Goal: Communication & Community: Answer question/provide support

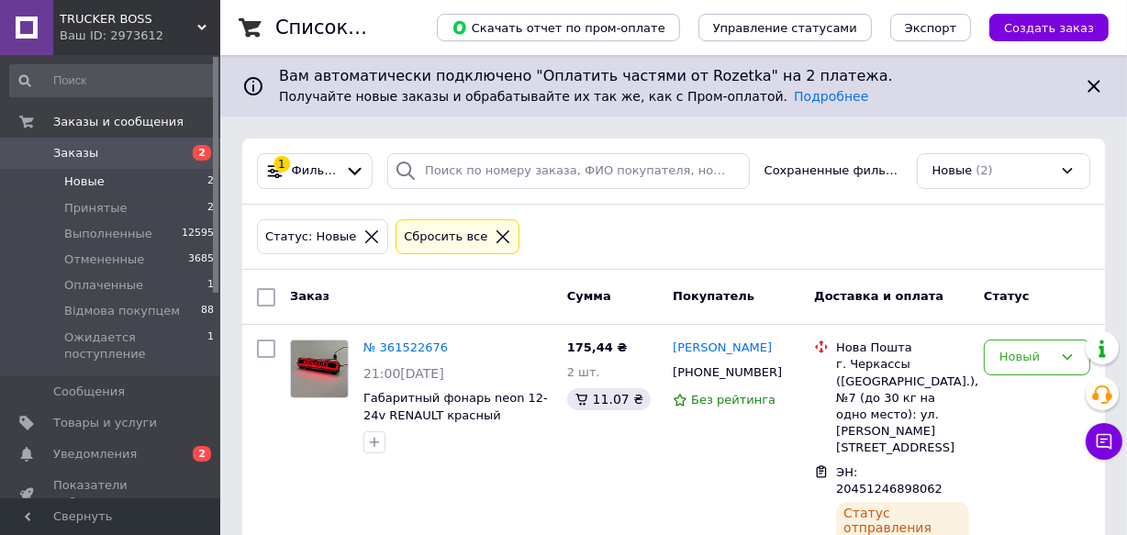
click at [117, 180] on li "Новые 2" at bounding box center [112, 182] width 225 height 26
click at [106, 146] on span "Заказы" at bounding box center [111, 153] width 117 height 17
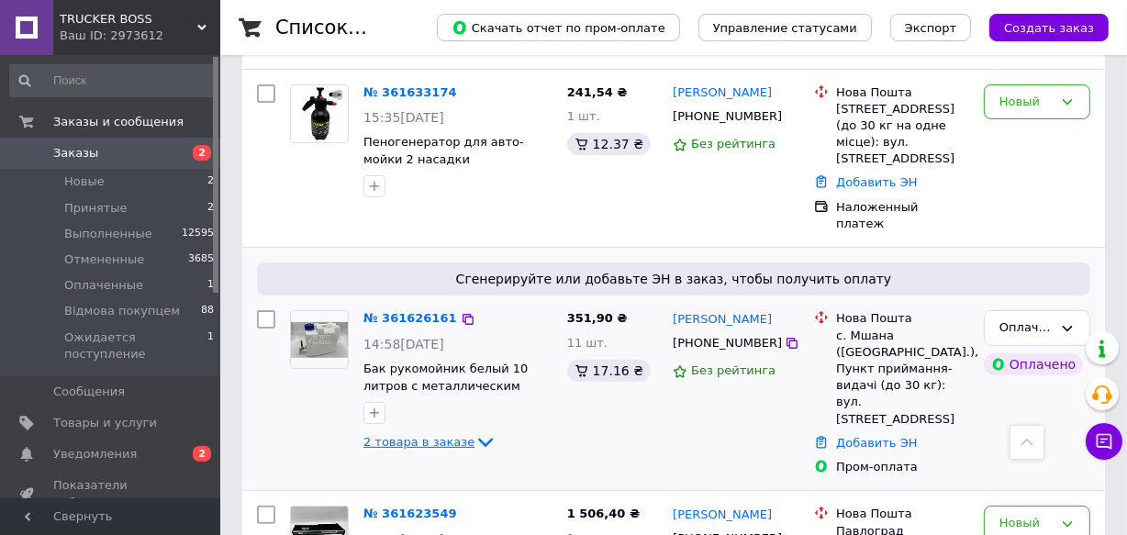
scroll to position [500, 0]
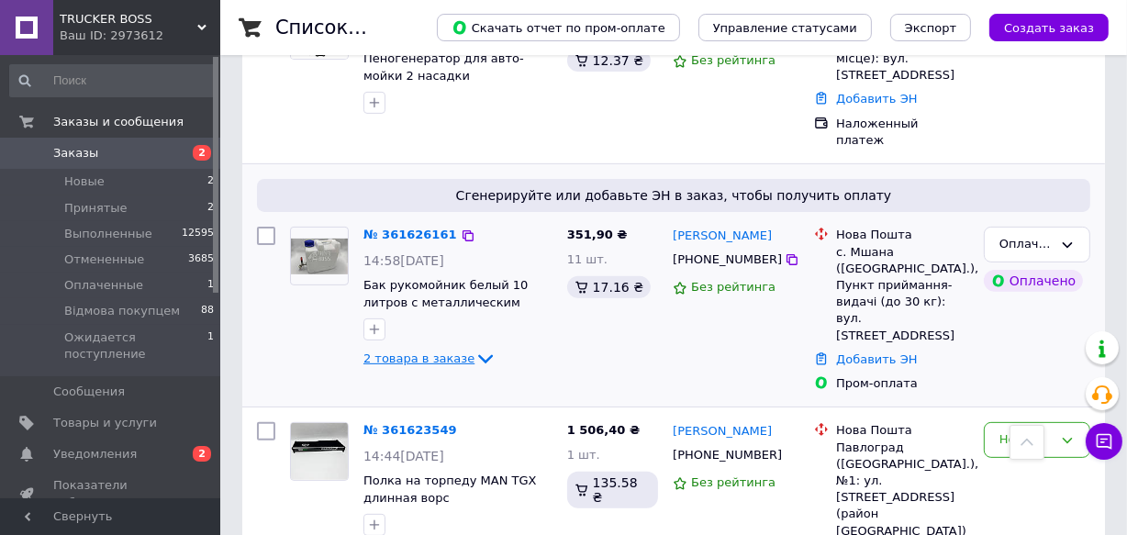
click at [474, 348] on icon at bounding box center [485, 359] width 22 height 22
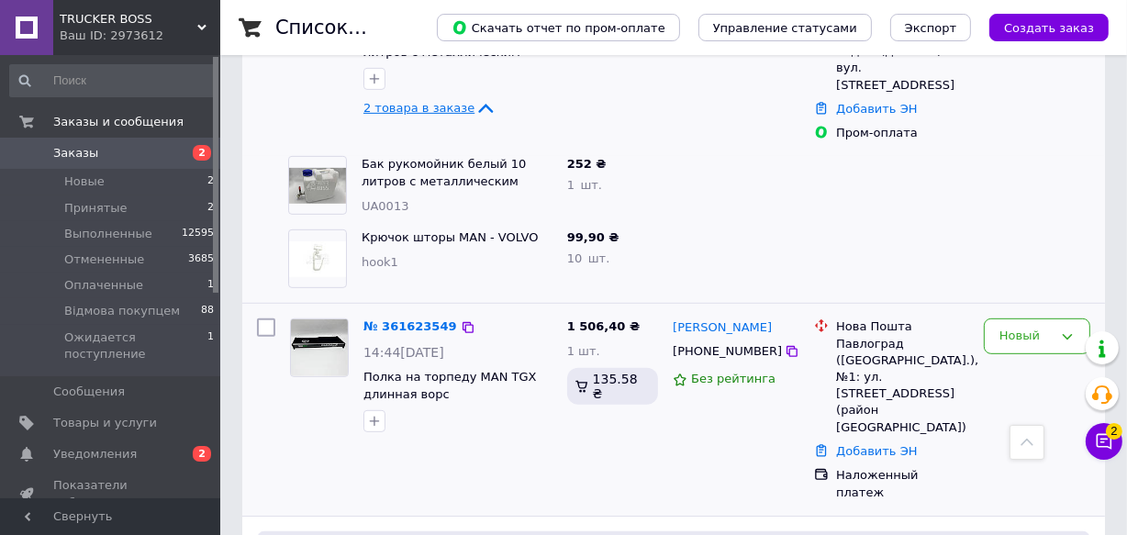
scroll to position [834, 0]
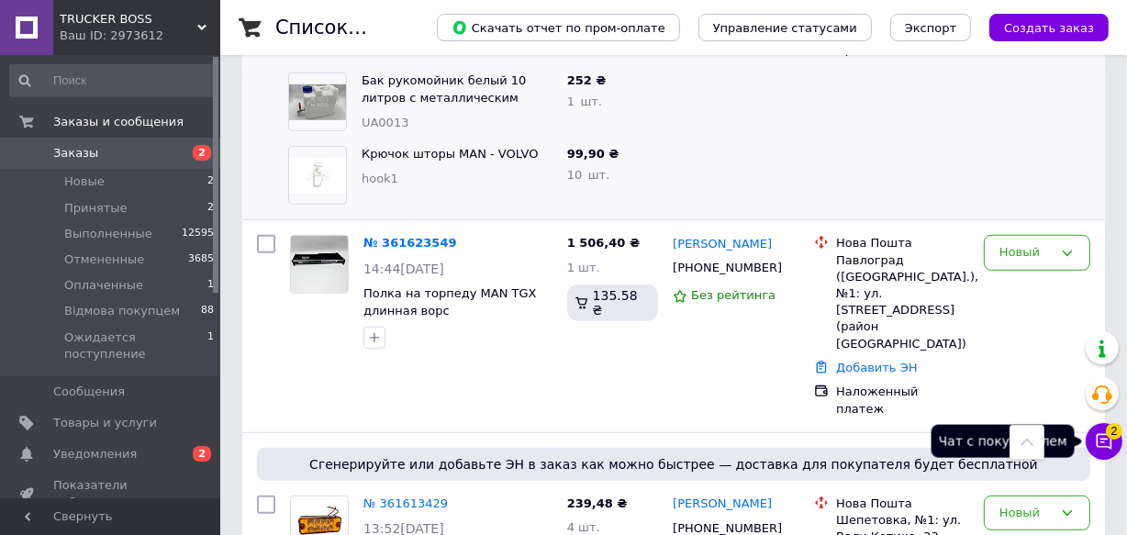
click at [1101, 443] on icon at bounding box center [1104, 441] width 18 height 18
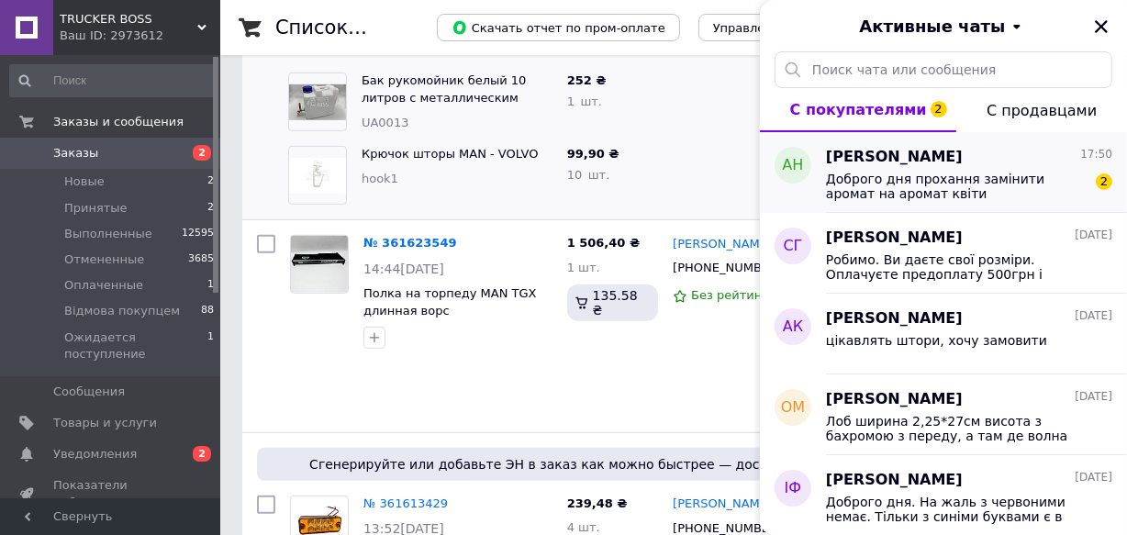
click at [906, 186] on span "Доброго дня прохання замінити аромат на аромат квіти" at bounding box center [956, 186] width 261 height 29
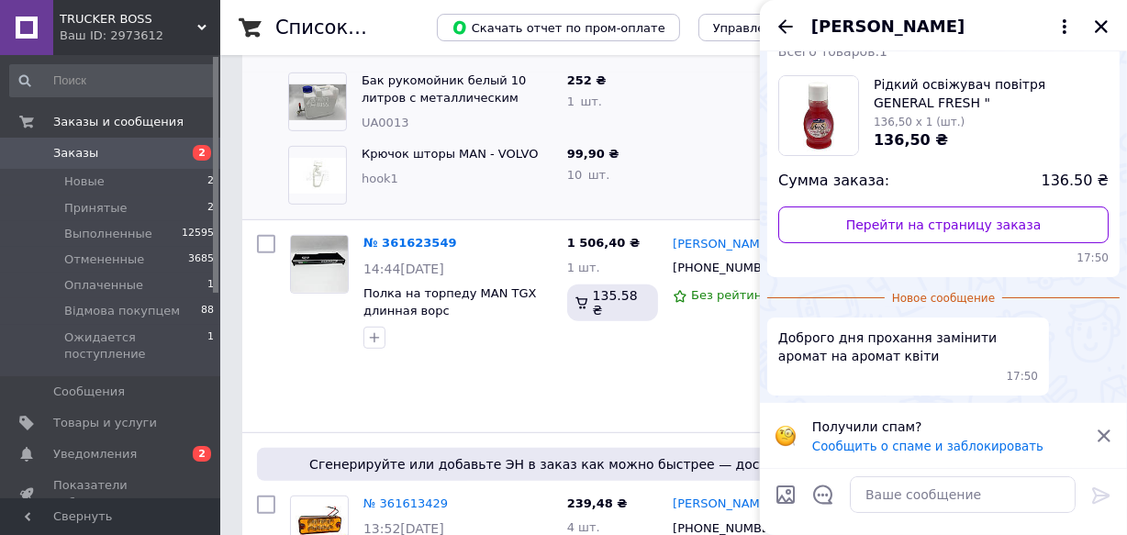
scroll to position [95, 0]
click at [900, 494] on textarea at bounding box center [963, 494] width 226 height 37
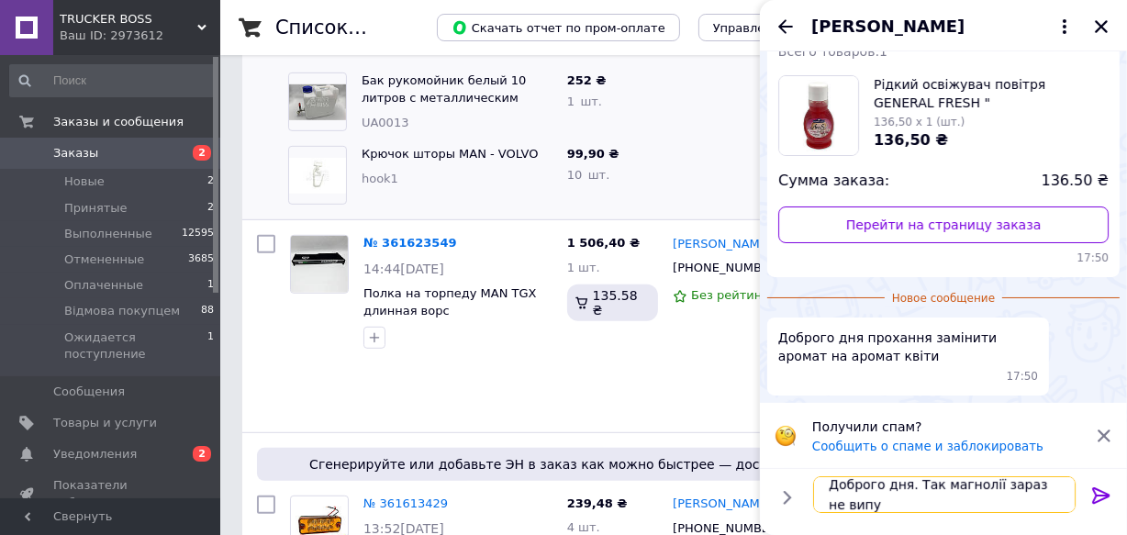
scroll to position [1, 0]
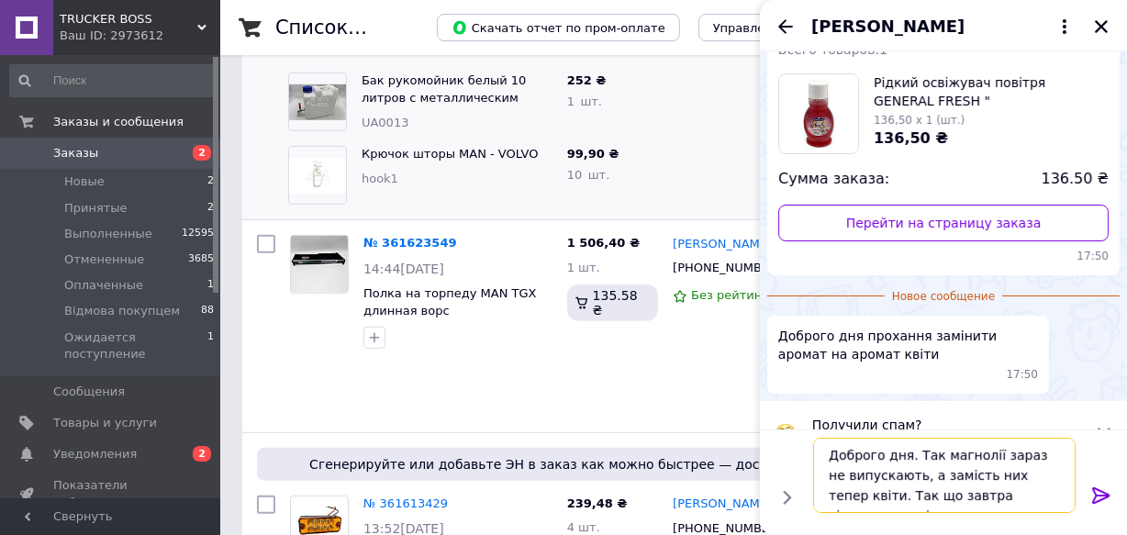
type textarea "Доброго дня. Так магнолії зараз не випускають, а замість них тепер квіти. Так щ…"
click at [1097, 491] on icon at bounding box center [1101, 496] width 22 height 22
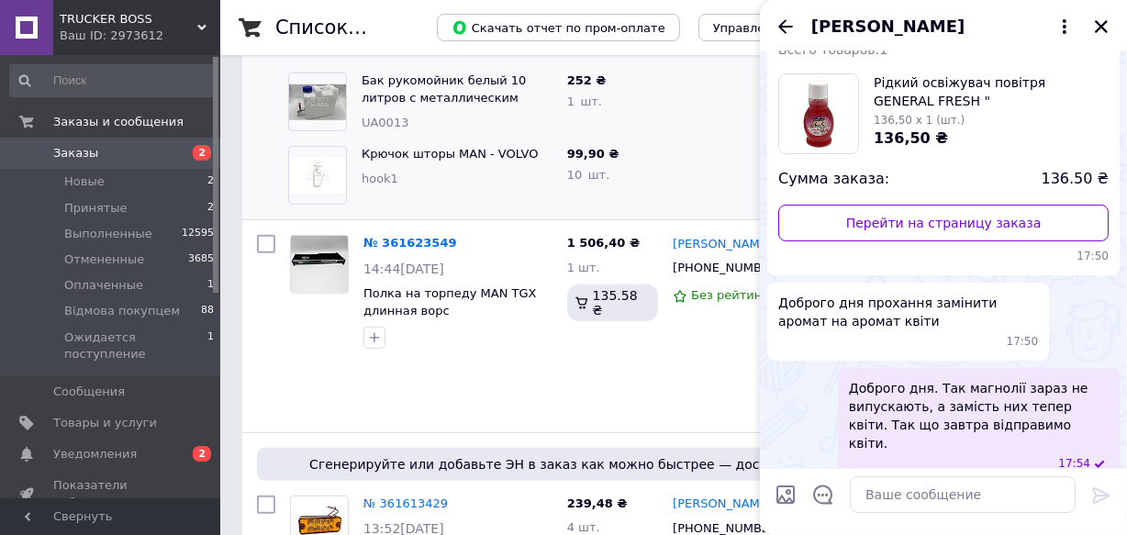
scroll to position [98, 0]
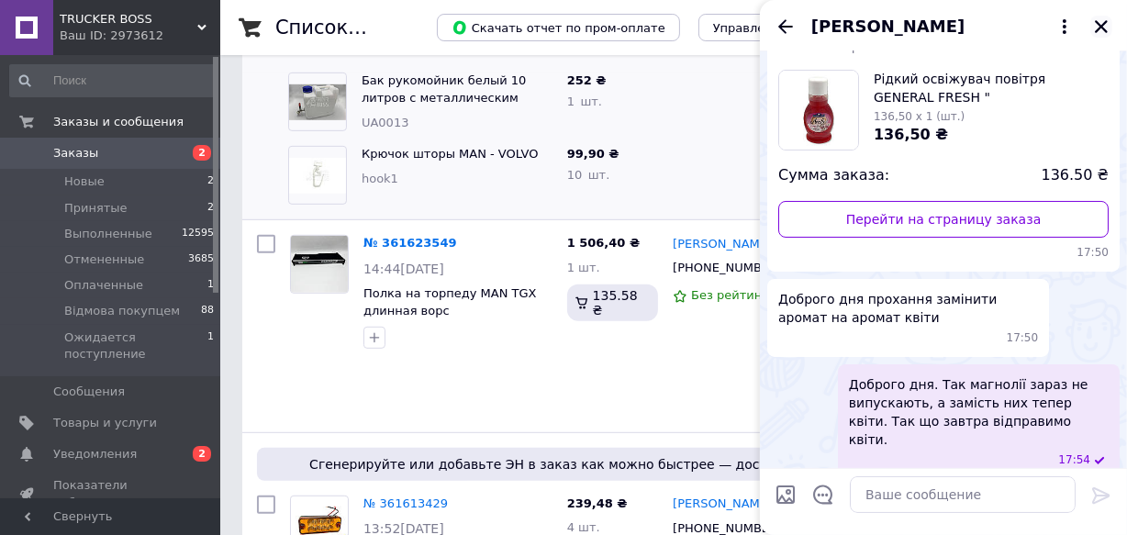
click at [1096, 27] on icon "Закрыть" at bounding box center [1101, 26] width 17 height 17
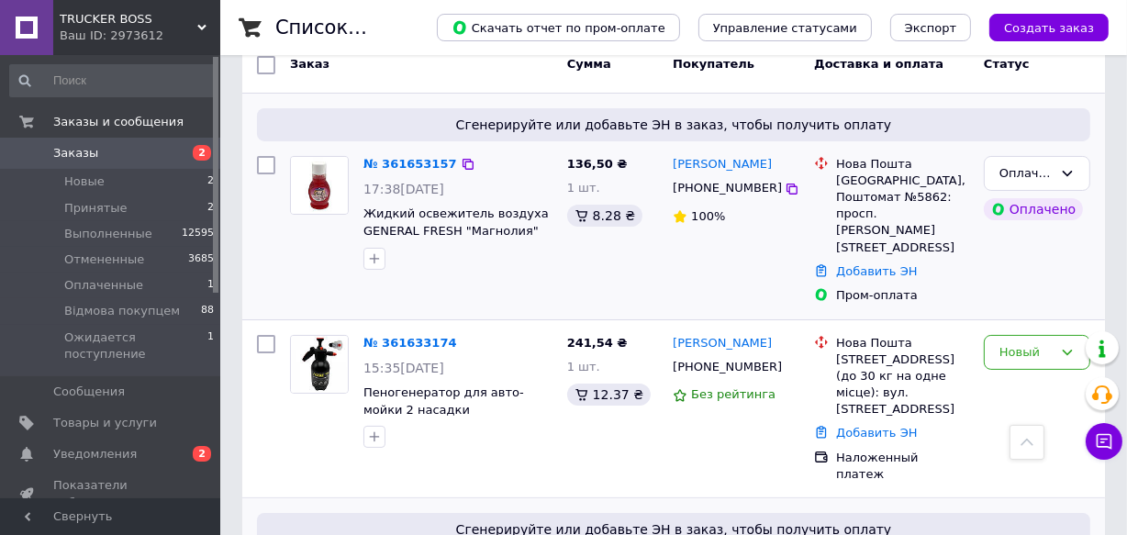
scroll to position [83, 0]
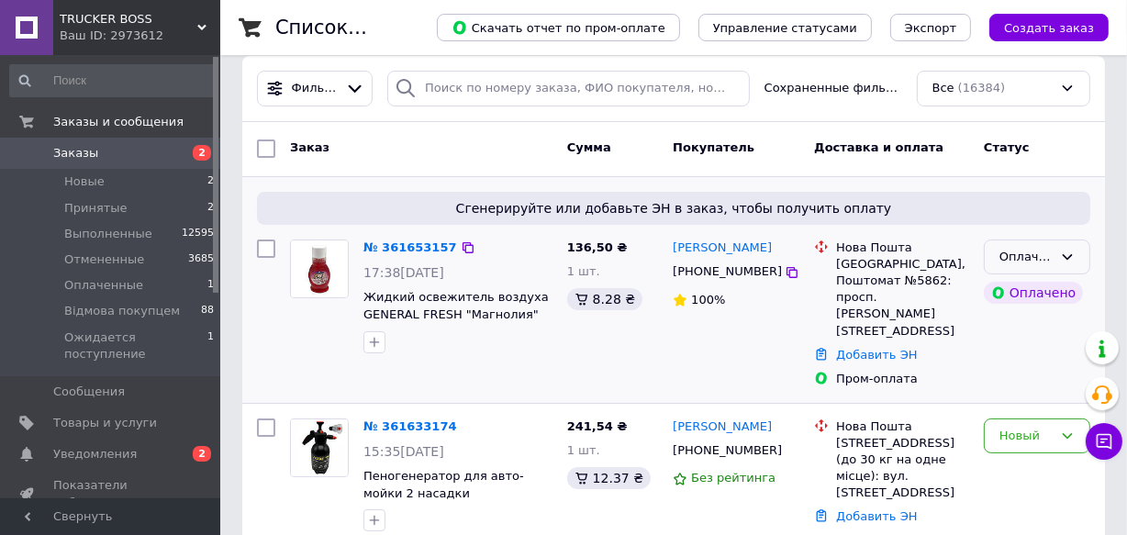
click at [1069, 250] on icon at bounding box center [1067, 257] width 15 height 15
click at [1021, 291] on li "Принят" at bounding box center [1037, 295] width 105 height 34
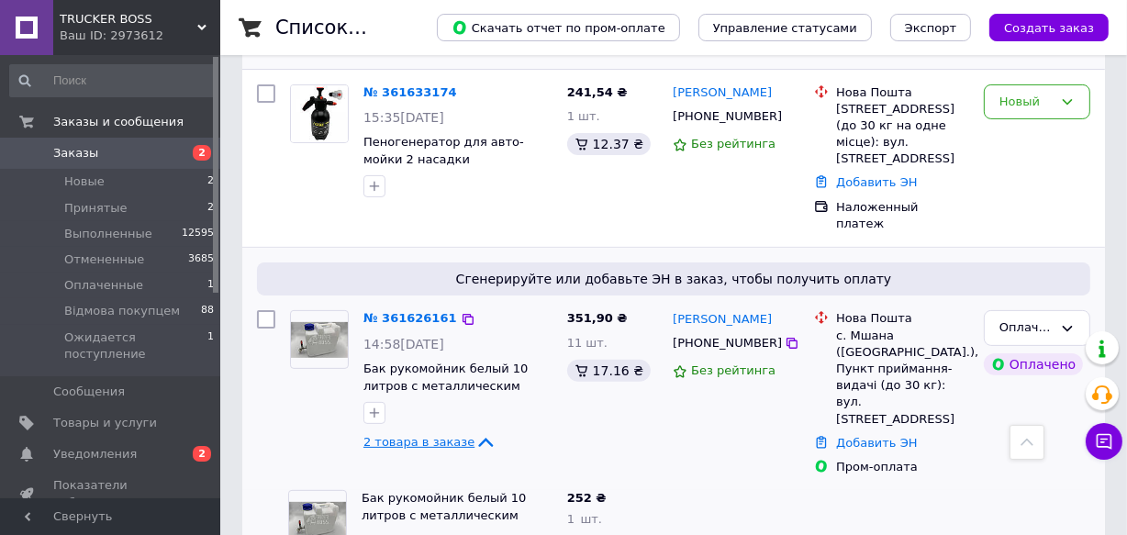
scroll to position [500, 0]
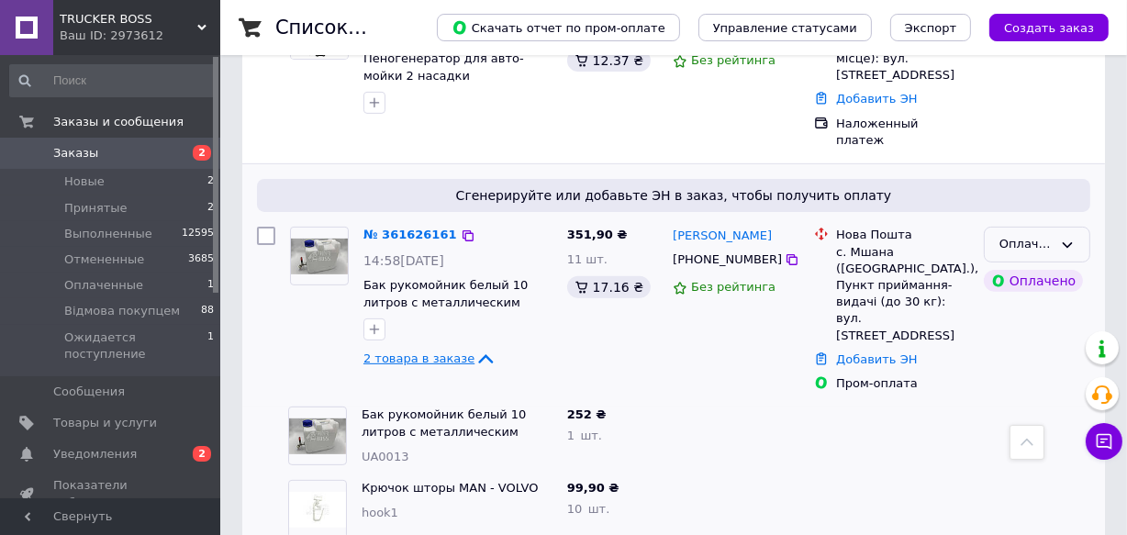
drag, startPoint x: 1070, startPoint y: 190, endPoint x: 1058, endPoint y: 209, distance: 22.7
click at [1069, 238] on icon at bounding box center [1067, 245] width 15 height 15
click at [1013, 266] on li "Принят" at bounding box center [1037, 283] width 105 height 34
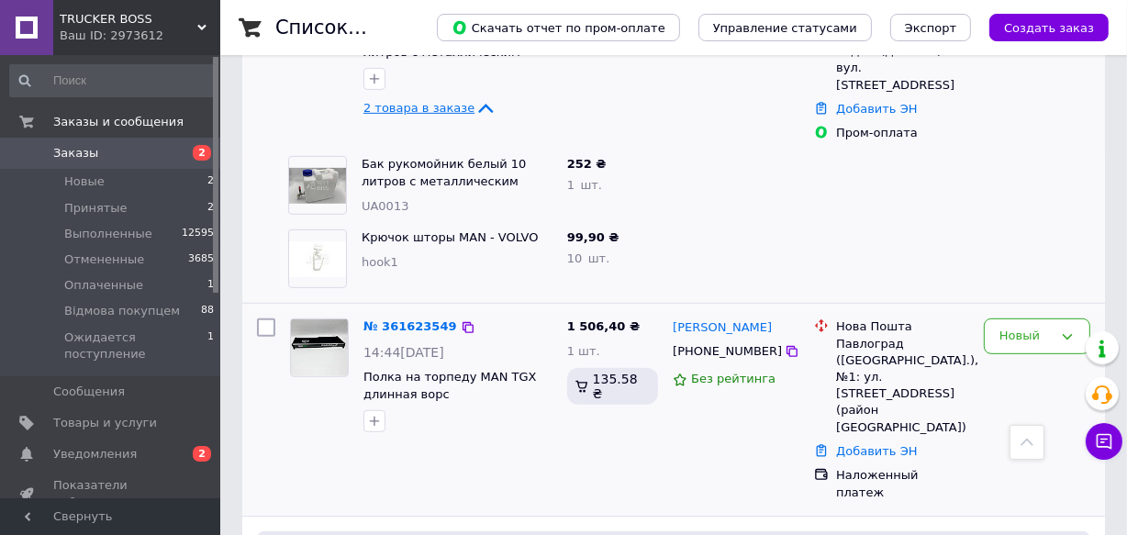
scroll to position [834, 0]
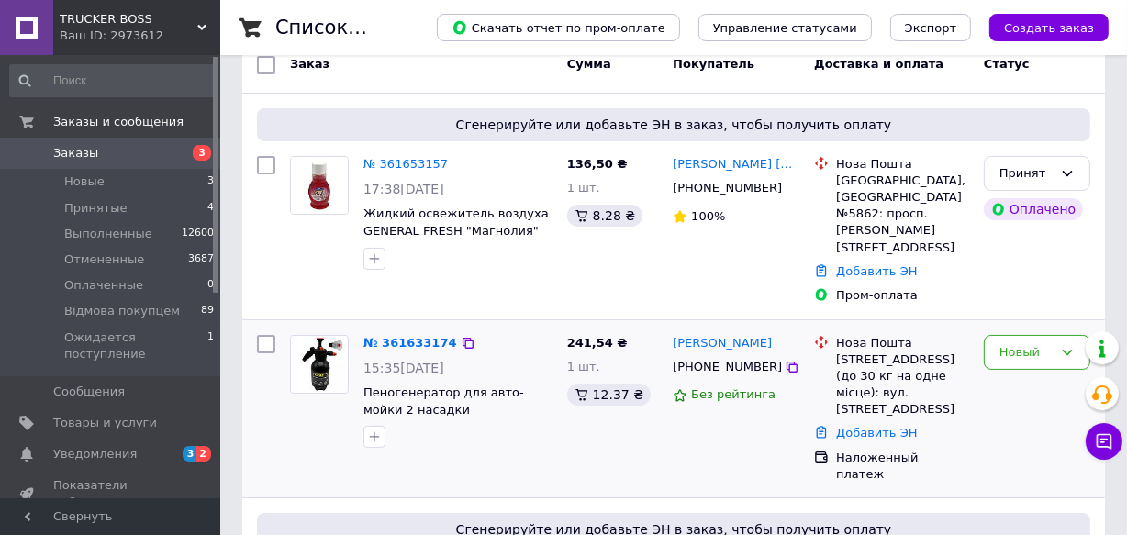
scroll to position [250, 0]
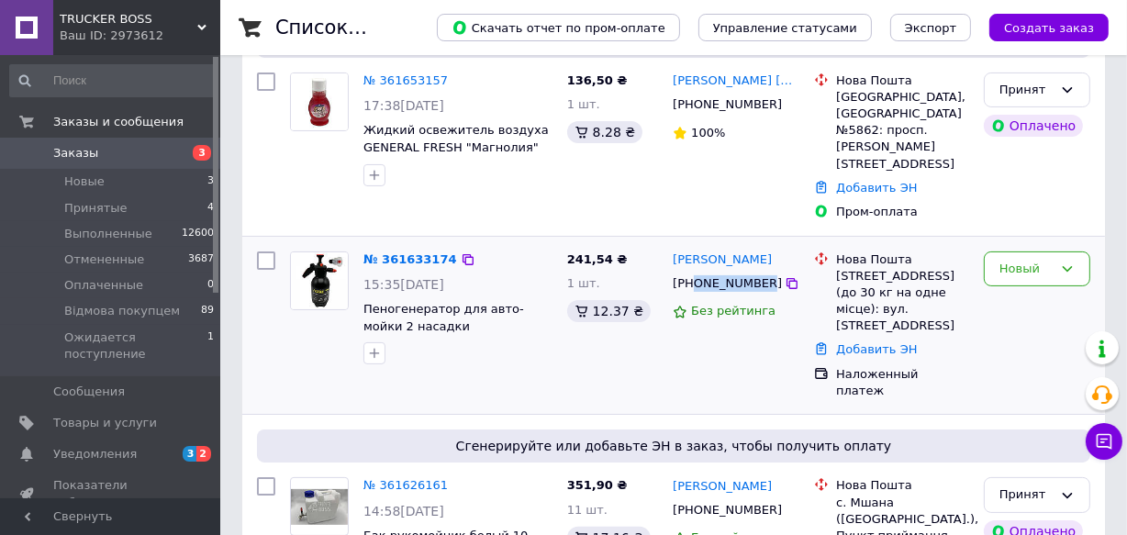
drag, startPoint x: 693, startPoint y: 266, endPoint x: 756, endPoint y: 270, distance: 63.4
click at [756, 272] on div "[PHONE_NUMBER]" at bounding box center [727, 284] width 116 height 24
copy div "0977285328"
click at [336, 324] on div at bounding box center [319, 308] width 73 height 128
click at [283, 340] on div at bounding box center [319, 308] width 73 height 128
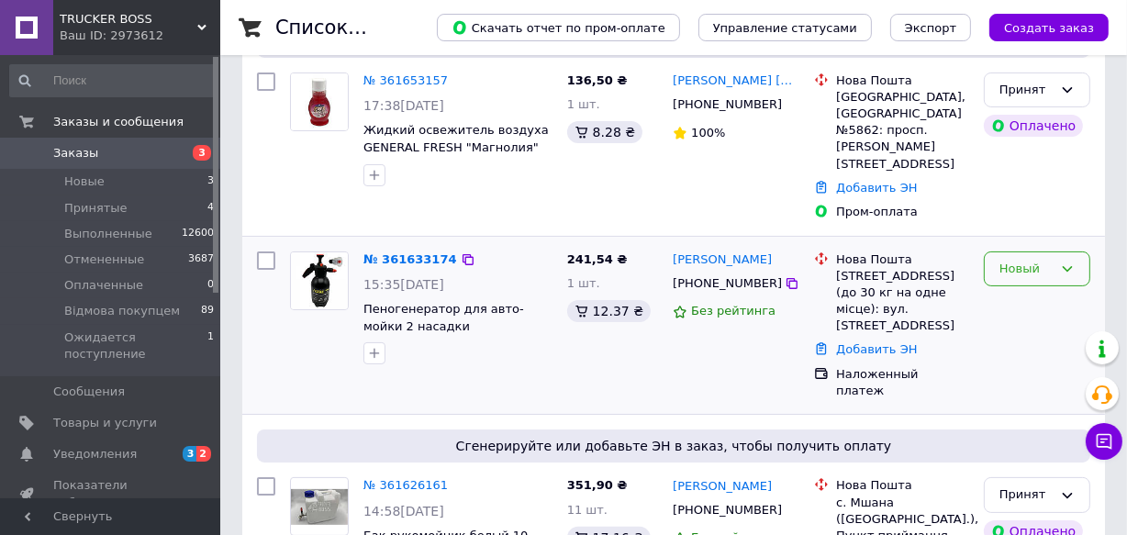
click at [1066, 262] on icon at bounding box center [1067, 269] width 15 height 15
click at [607, 338] on div "241,54 ₴ 1 шт. 12.37 ₴" at bounding box center [613, 325] width 106 height 163
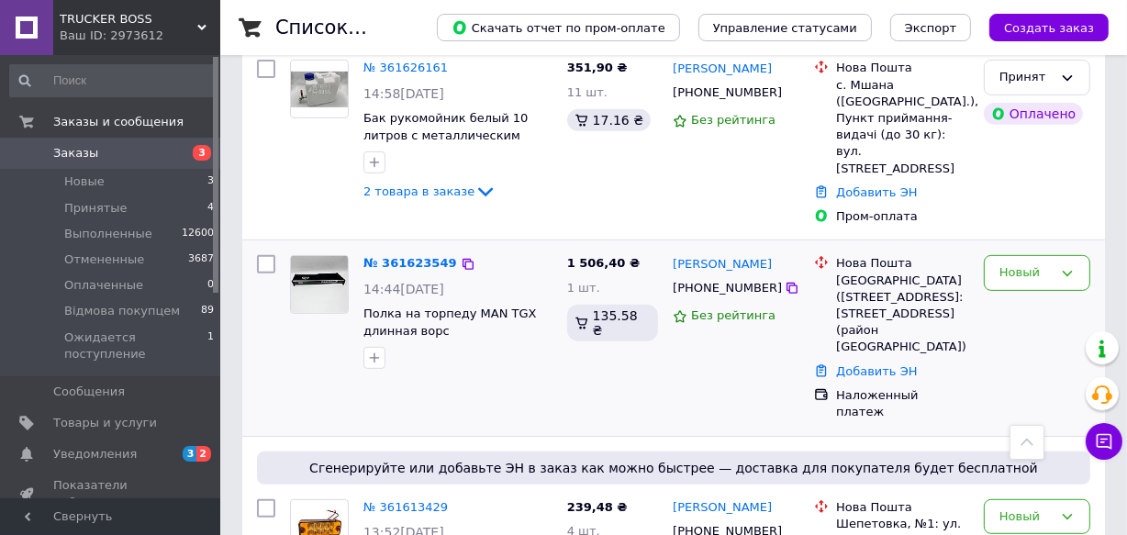
scroll to position [584, 0]
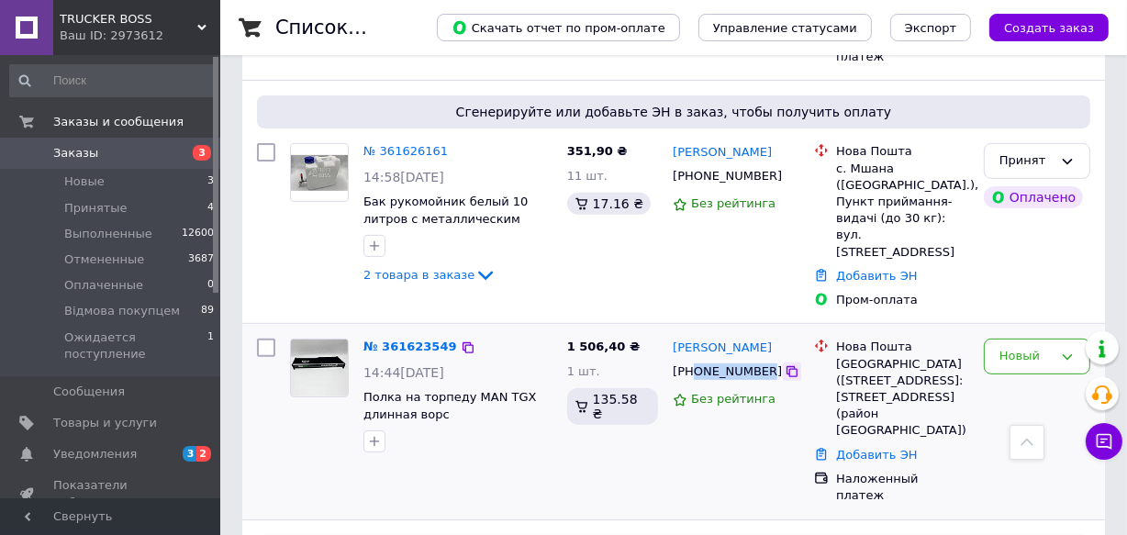
drag, startPoint x: 693, startPoint y: 304, endPoint x: 760, endPoint y: 313, distance: 67.6
click at [759, 360] on div "[PHONE_NUMBER]" at bounding box center [727, 372] width 116 height 24
copy div "0989820688"
click at [365, 394] on div "№ 361623549 14:44, 12.09.2025 Полка на торпеду MAN TGX длинная ворс" at bounding box center [421, 421] width 277 height 180
click at [290, 376] on div at bounding box center [319, 395] width 73 height 128
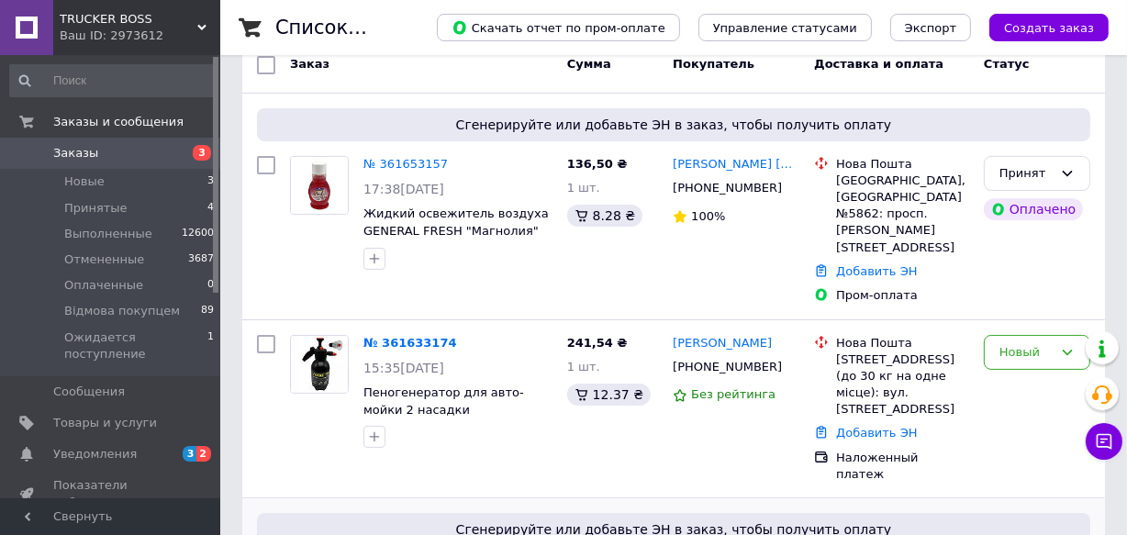
scroll to position [333, 0]
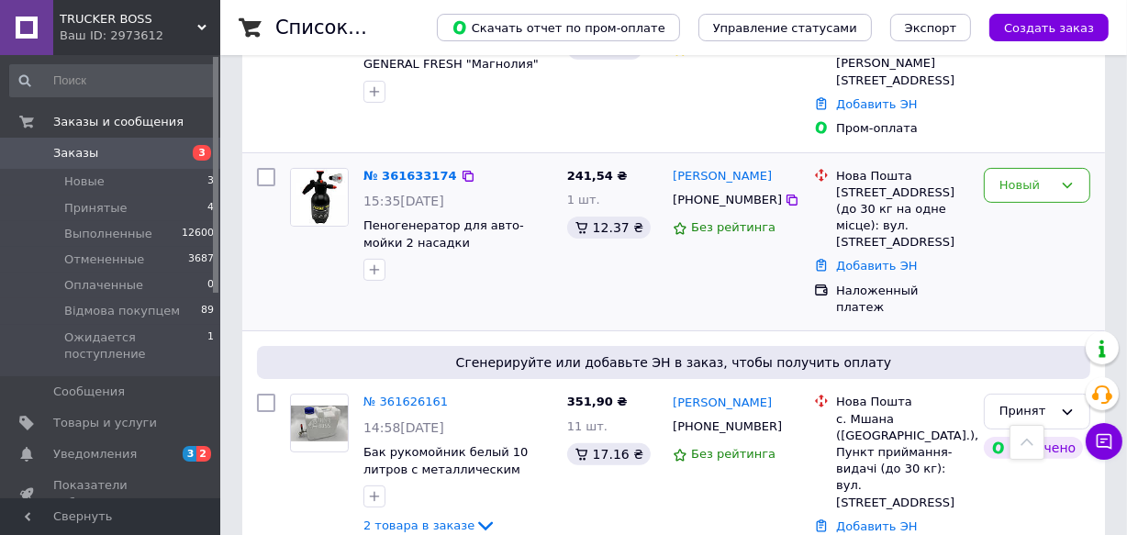
click at [334, 257] on div at bounding box center [319, 225] width 73 height 128
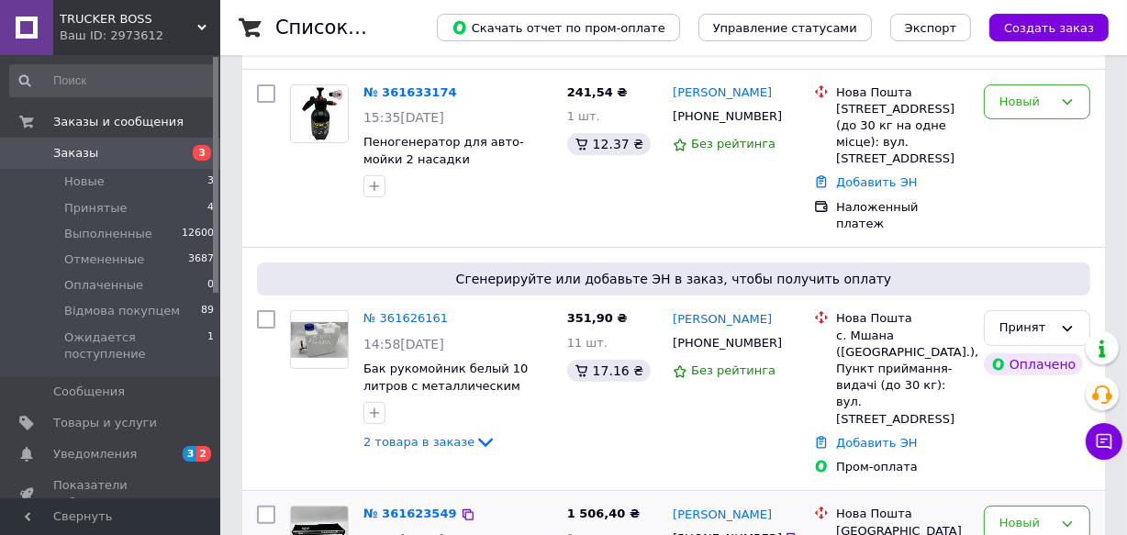
scroll to position [667, 0]
